Goal: Information Seeking & Learning: Learn about a topic

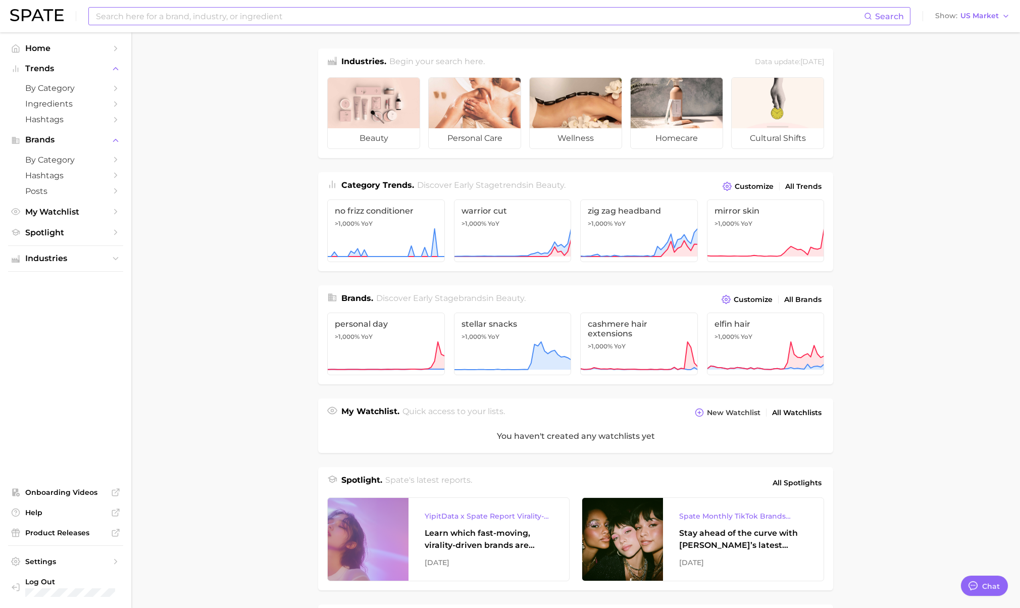
click at [228, 15] on input at bounding box center [479, 16] width 769 height 17
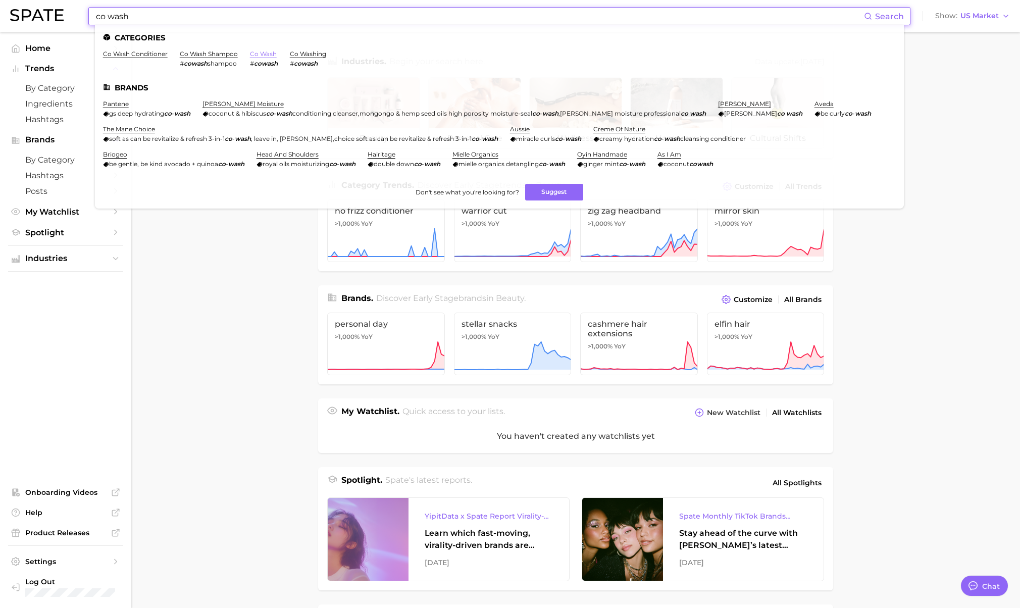
type input "co wash"
click at [253, 54] on link "co wash" at bounding box center [263, 54] width 27 height 8
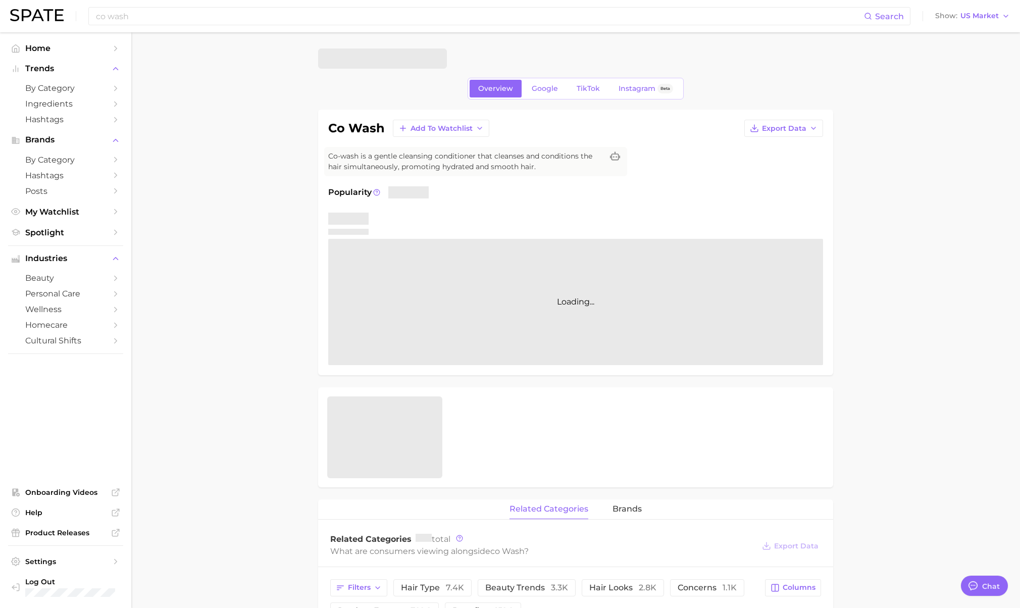
type textarea "x"
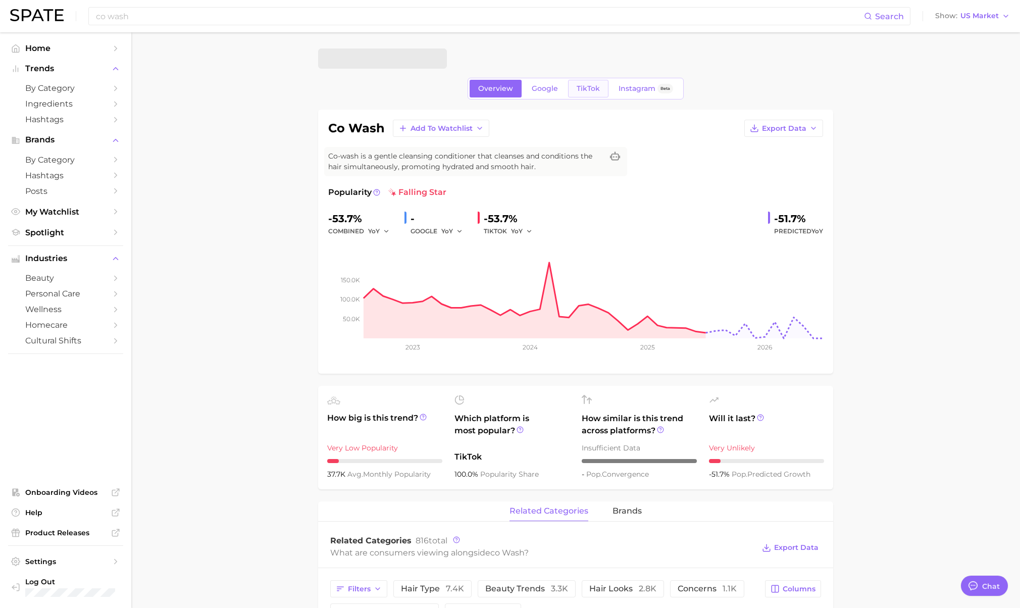
click at [573, 90] on link "TikTok" at bounding box center [588, 89] width 40 height 18
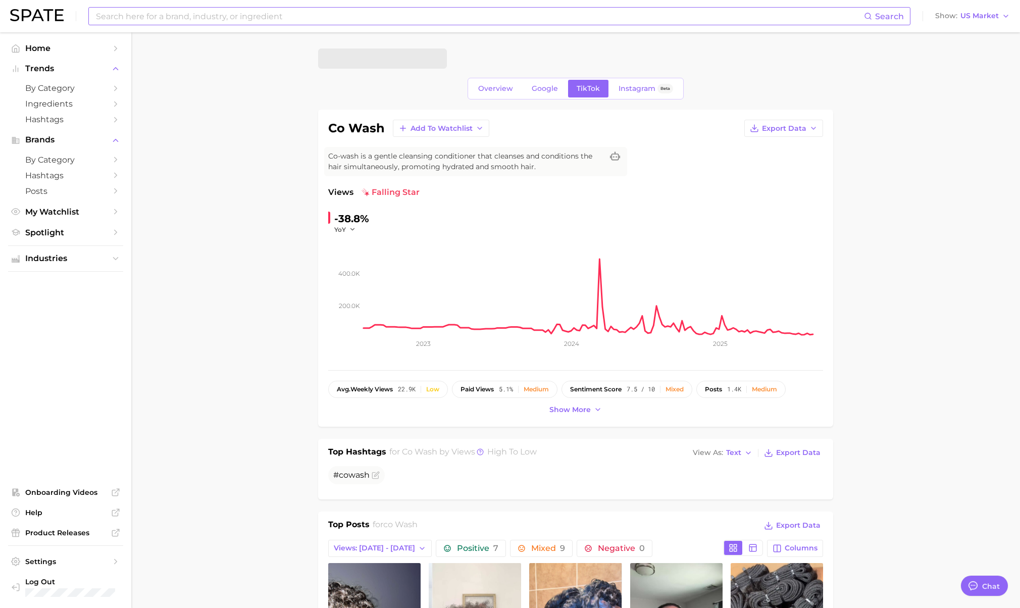
click at [204, 10] on input at bounding box center [479, 16] width 769 height 17
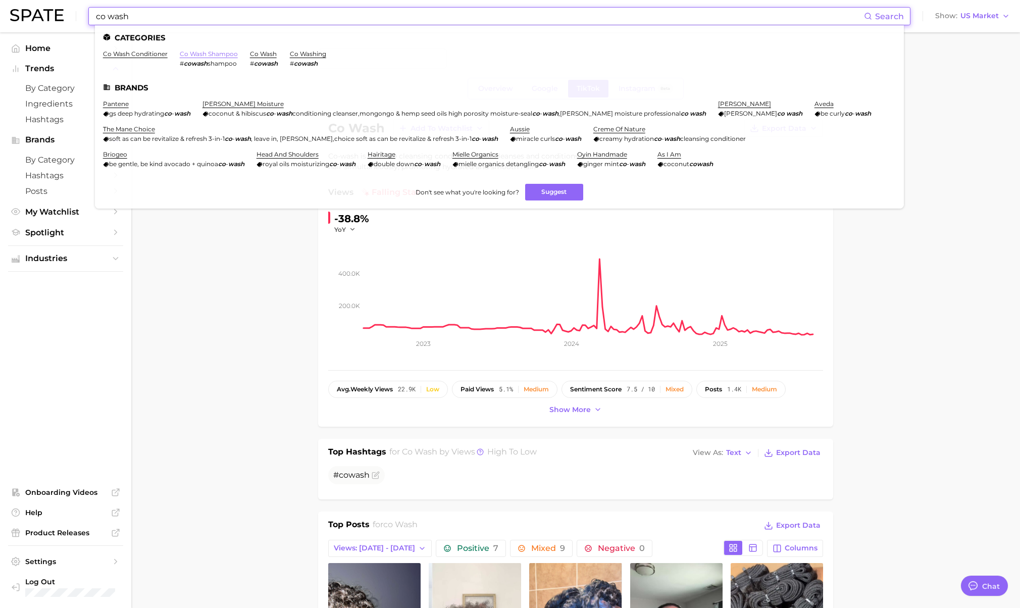
type input "co wash"
click at [204, 51] on link "co wash shampoo" at bounding box center [209, 54] width 58 height 8
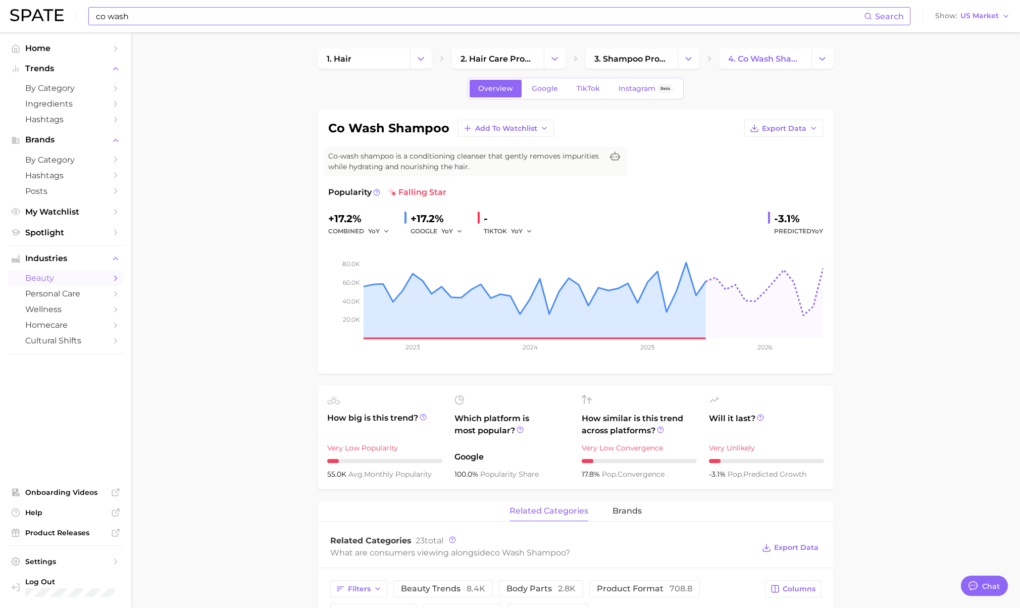
click at [204, 18] on input "co wash" at bounding box center [479, 16] width 769 height 17
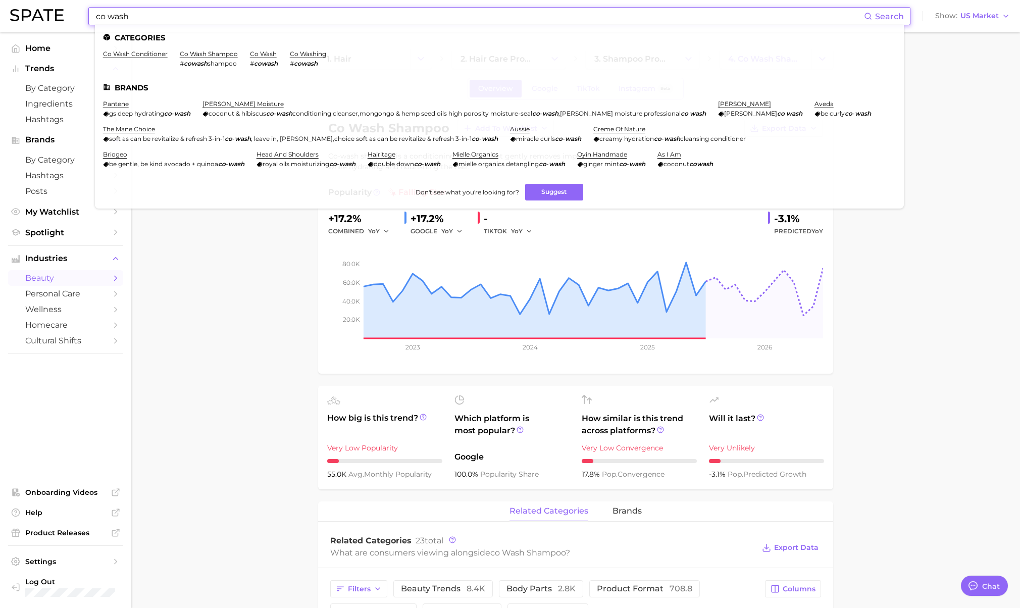
click at [204, 18] on input "co wash" at bounding box center [479, 16] width 769 height 17
click at [138, 56] on link "co wash conditioner" at bounding box center [135, 54] width 65 height 8
